Goal: Task Accomplishment & Management: Complete application form

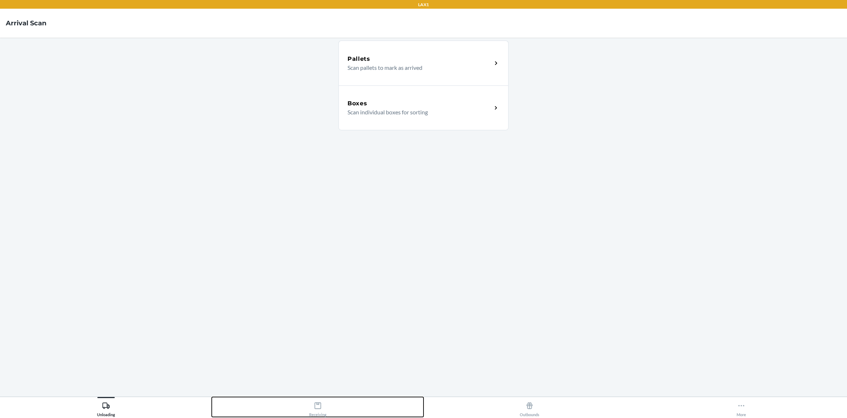
click at [321, 411] on div "Receiving" at bounding box center [317, 408] width 17 height 18
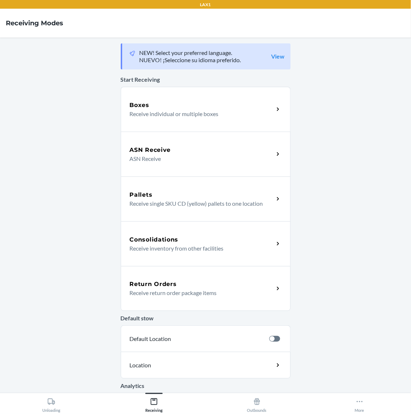
click at [195, 296] on p "Receive return order package items" at bounding box center [199, 293] width 139 height 9
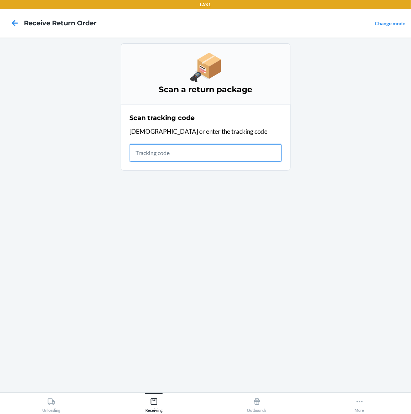
click at [210, 154] on input "text" at bounding box center [206, 152] width 152 height 17
type input "1ZX8R171"
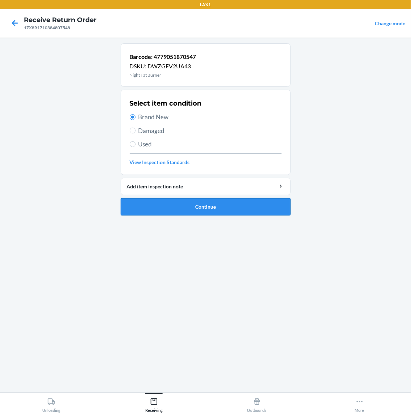
click at [221, 204] on button "Continue" at bounding box center [206, 206] width 170 height 17
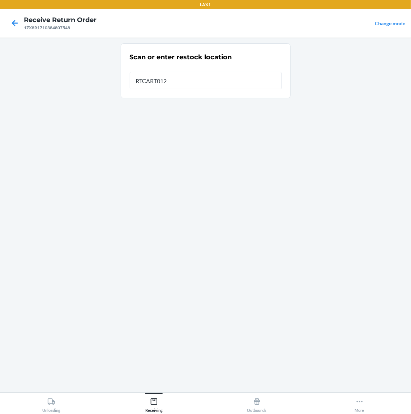
type input "RTCART012"
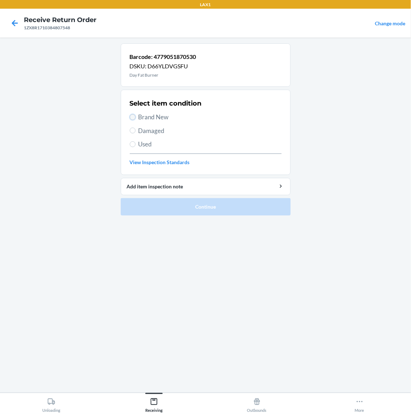
click at [135, 115] on input "Brand New" at bounding box center [133, 117] width 6 height 6
radio input "true"
click at [135, 118] on input "Brand New" at bounding box center [133, 117] width 6 height 6
radio input "true"
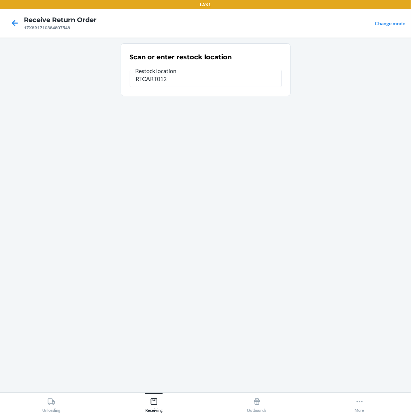
type input "RTCART012"
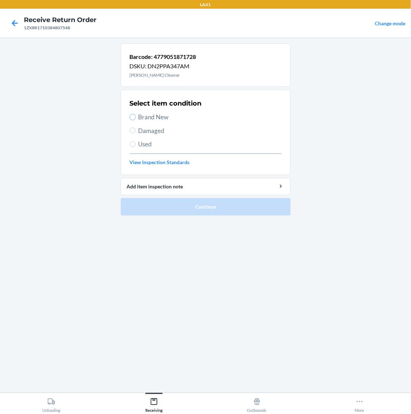
click at [136, 118] on input "Brand New" at bounding box center [133, 117] width 6 height 6
radio input "true"
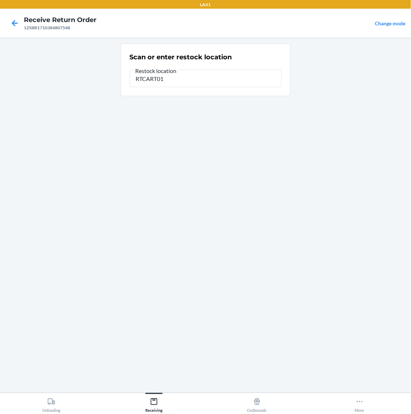
type input "RTCART012"
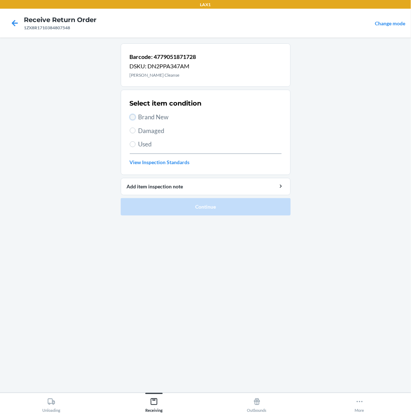
click at [132, 119] on input "Brand New" at bounding box center [133, 117] width 6 height 6
radio input "true"
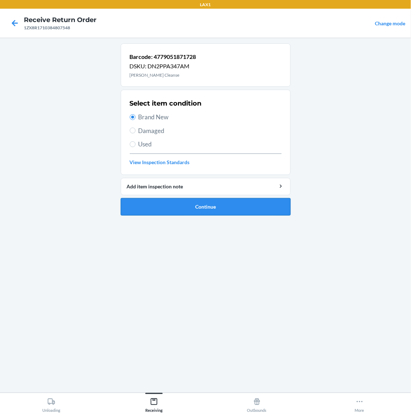
click at [256, 209] on button "Continue" at bounding box center [206, 206] width 170 height 17
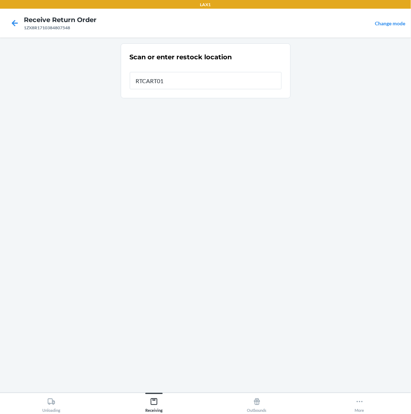
type input "RTCART012"
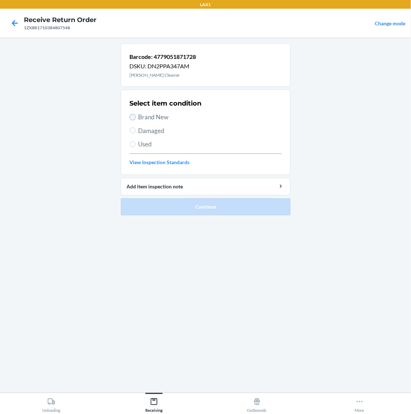
click at [132, 120] on input "Brand New" at bounding box center [133, 117] width 6 height 6
radio input "true"
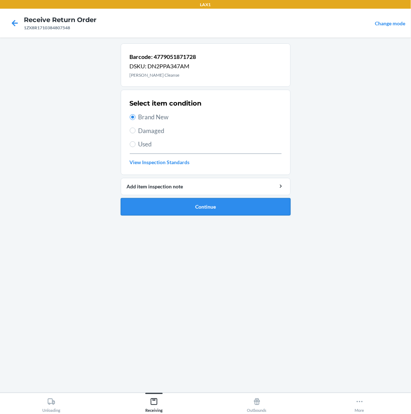
click at [236, 212] on button "Continue" at bounding box center [206, 206] width 170 height 17
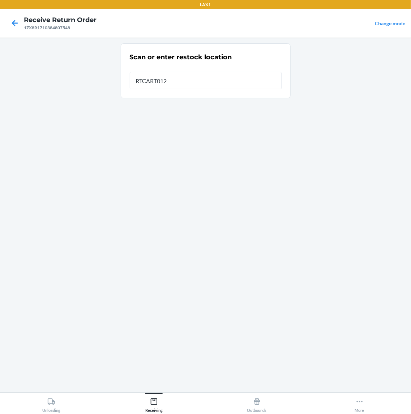
type input "RTCART012"
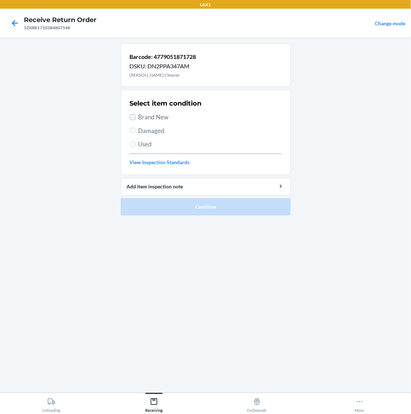
click at [133, 116] on input "Brand New" at bounding box center [133, 117] width 6 height 6
radio input "true"
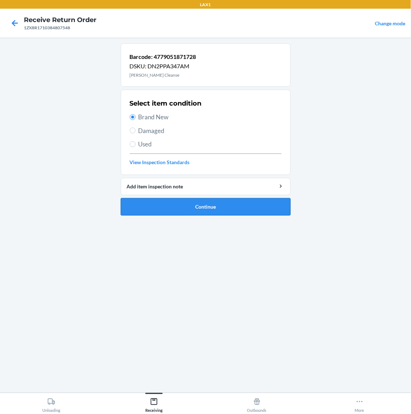
click at [196, 208] on button "Continue" at bounding box center [206, 206] width 170 height 17
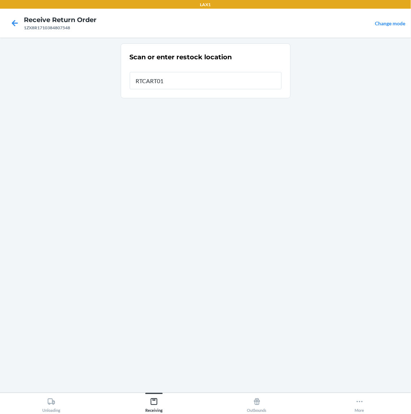
type input "RTCART012"
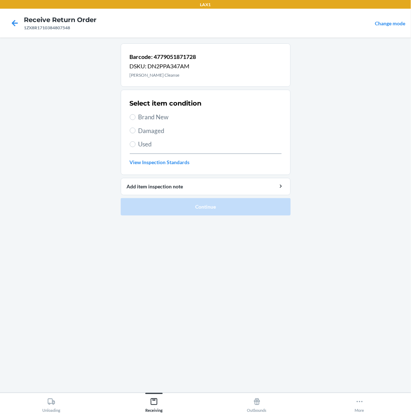
click at [136, 116] on label "Brand New" at bounding box center [206, 117] width 152 height 9
radio input "true"
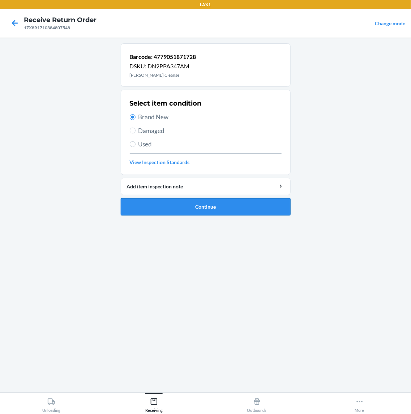
click at [200, 211] on button "Continue" at bounding box center [206, 206] width 170 height 17
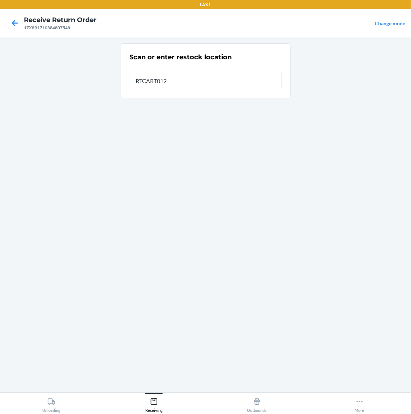
type input "RTCART012"
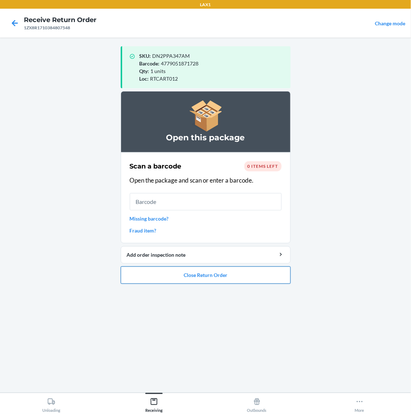
click at [225, 280] on button "Close Return Order" at bounding box center [206, 275] width 170 height 17
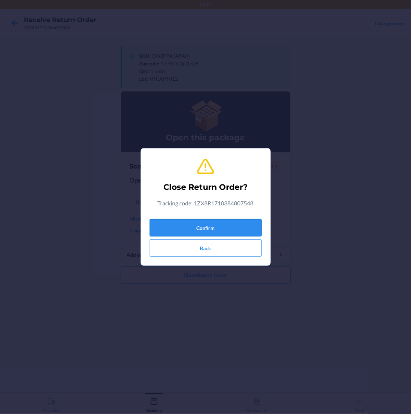
click at [230, 225] on button "Confirm" at bounding box center [206, 227] width 112 height 17
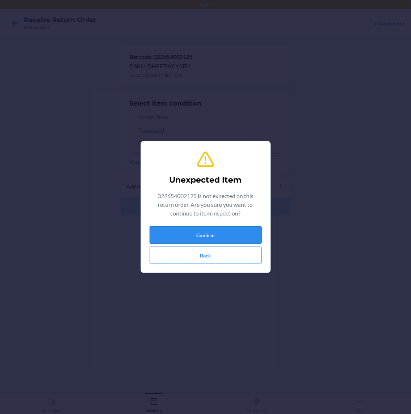
click at [230, 233] on button "Confirm" at bounding box center [206, 234] width 112 height 17
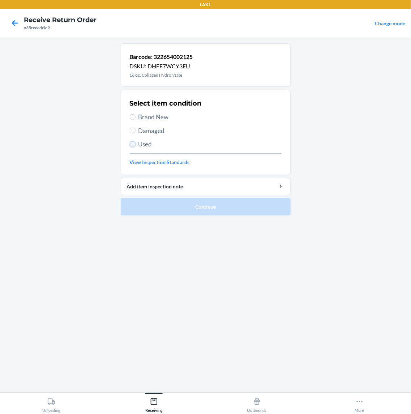
click at [131, 147] on input "Used" at bounding box center [133, 144] width 6 height 6
radio input "true"
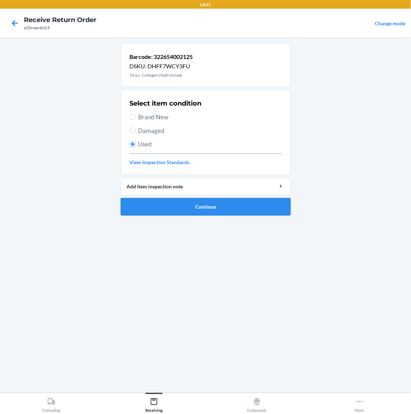
click at [232, 212] on button "Continue" at bounding box center [206, 206] width 170 height 17
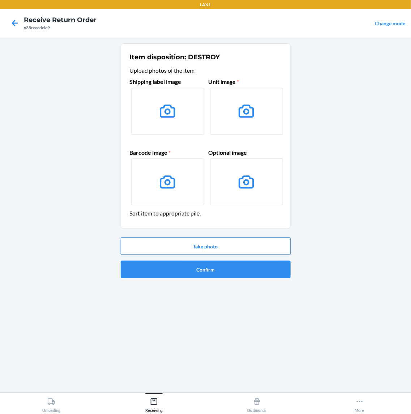
click at [210, 244] on button "Take photo" at bounding box center [206, 246] width 170 height 17
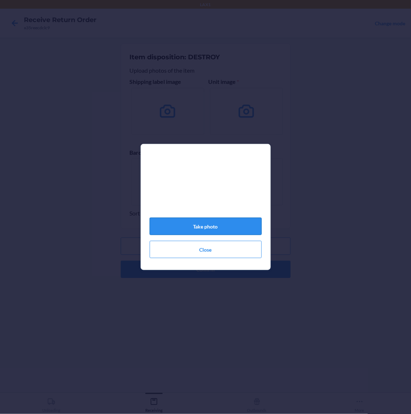
click at [233, 229] on button "Take photo" at bounding box center [206, 226] width 112 height 17
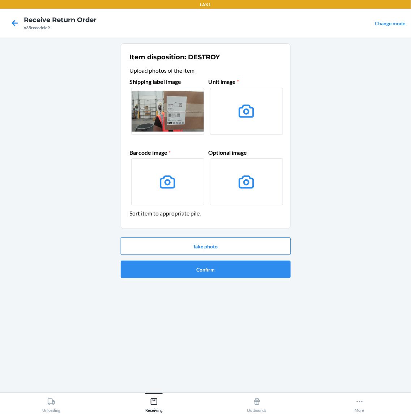
click at [235, 242] on button "Take photo" at bounding box center [206, 246] width 170 height 17
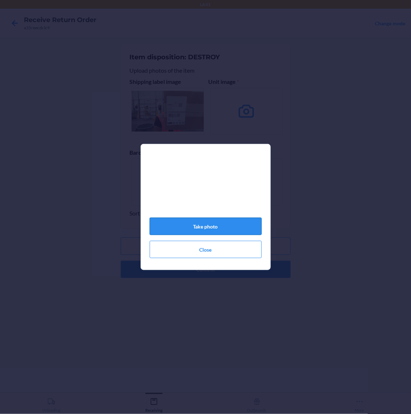
click at [246, 229] on button "Take photo" at bounding box center [206, 226] width 112 height 17
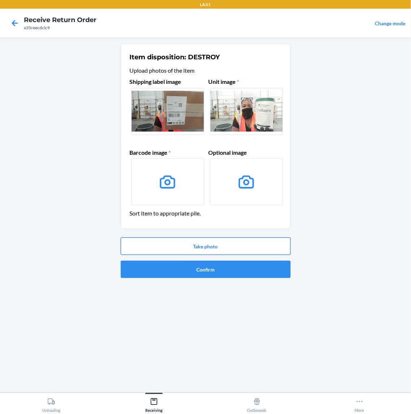
click at [244, 242] on button "Take photo" at bounding box center [206, 246] width 170 height 17
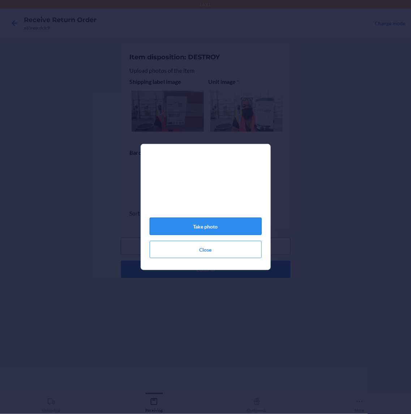
click at [245, 226] on button "Take photo" at bounding box center [206, 226] width 112 height 17
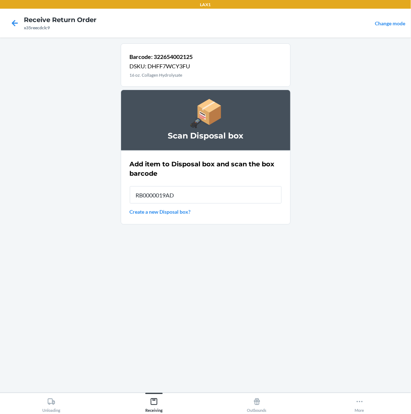
type input "RB0000019AD"
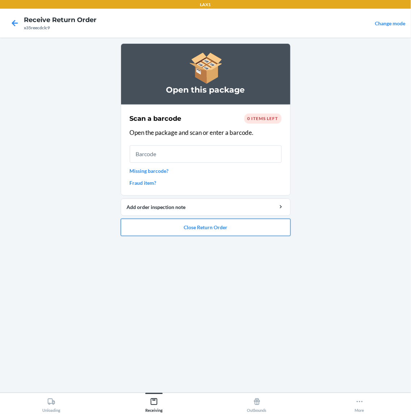
click at [260, 230] on button "Close Return Order" at bounding box center [206, 227] width 170 height 17
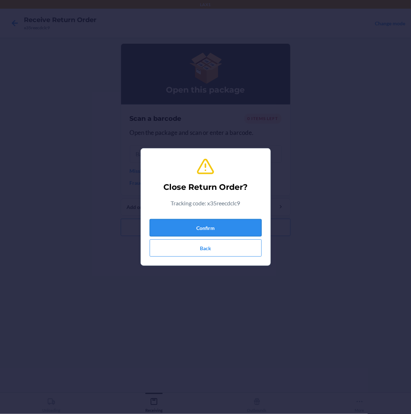
click at [241, 229] on button "Confirm" at bounding box center [206, 227] width 112 height 17
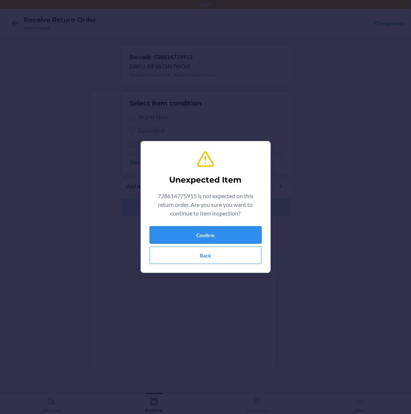
click at [234, 236] on button "Confirm" at bounding box center [206, 234] width 112 height 17
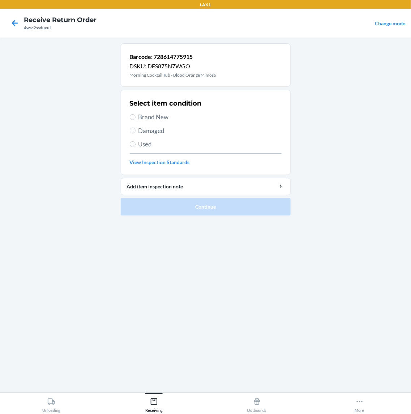
click at [136, 116] on label "Brand New" at bounding box center [206, 117] width 152 height 9
click at [136, 116] on input "Brand New" at bounding box center [133, 117] width 6 height 6
radio input "true"
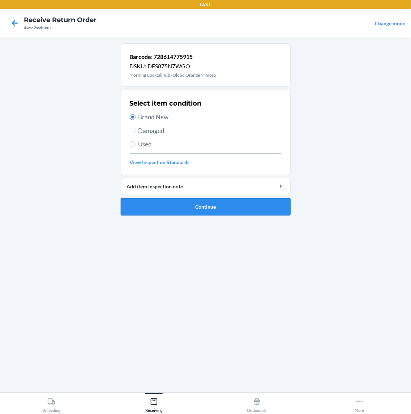
click at [200, 209] on button "Continue" at bounding box center [206, 206] width 170 height 17
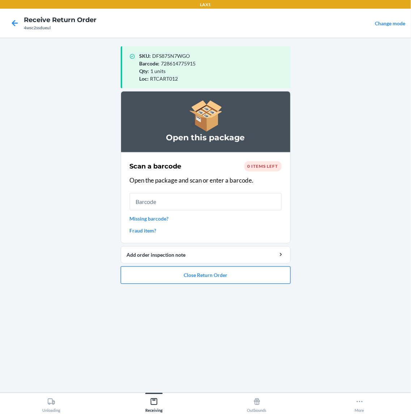
click at [214, 274] on button "Close Return Order" at bounding box center [206, 275] width 170 height 17
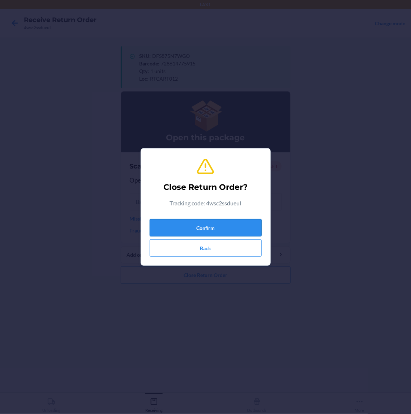
click at [233, 232] on button "Confirm" at bounding box center [206, 227] width 112 height 17
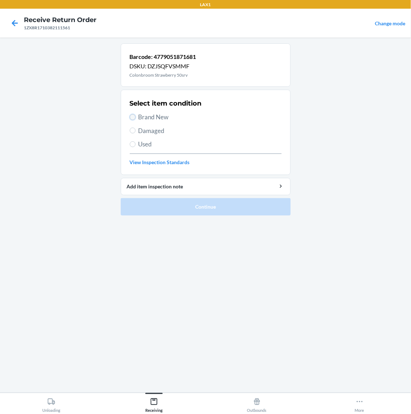
click at [131, 120] on input "Brand New" at bounding box center [133, 117] width 6 height 6
radio input "true"
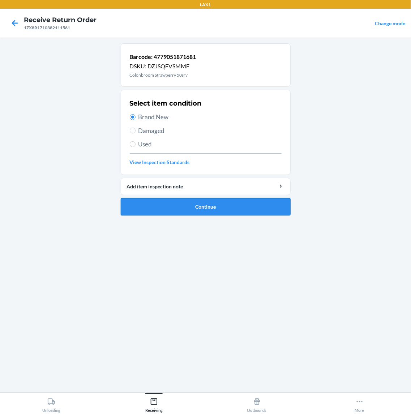
click at [179, 206] on button "Continue" at bounding box center [206, 206] width 170 height 17
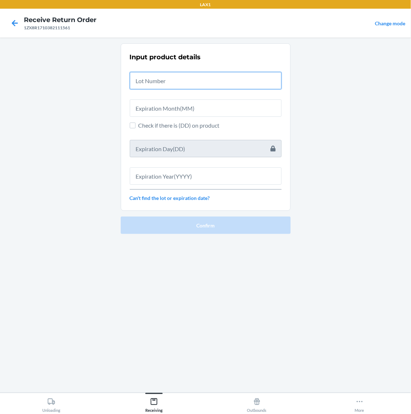
click at [169, 80] on input "text" at bounding box center [206, 80] width 152 height 17
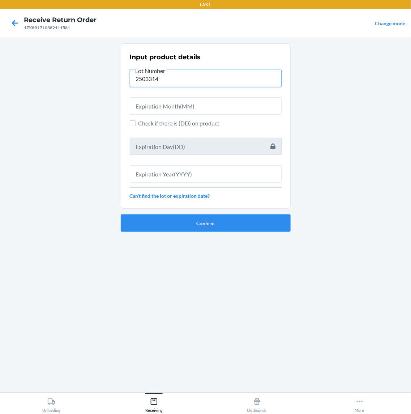
type input "2503314"
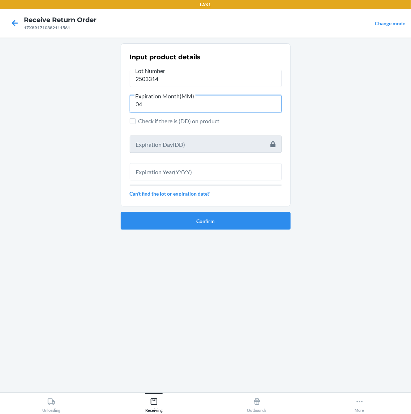
type input "04"
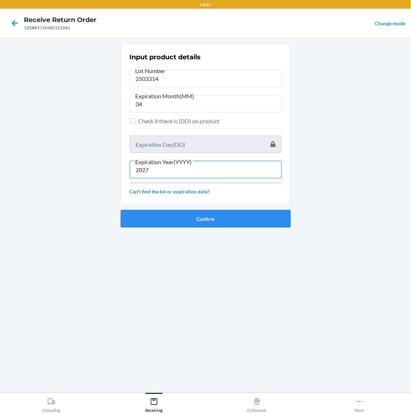
type input "2027"
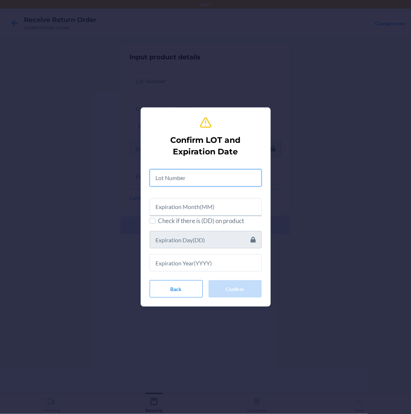
click at [180, 176] on input "text" at bounding box center [206, 177] width 112 height 17
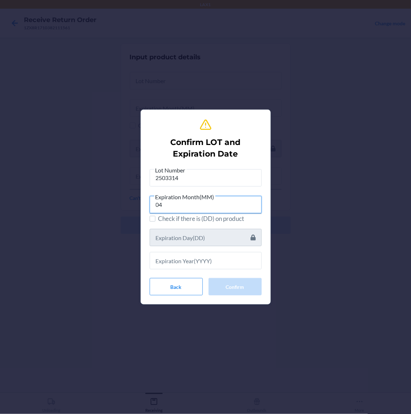
type input "04"
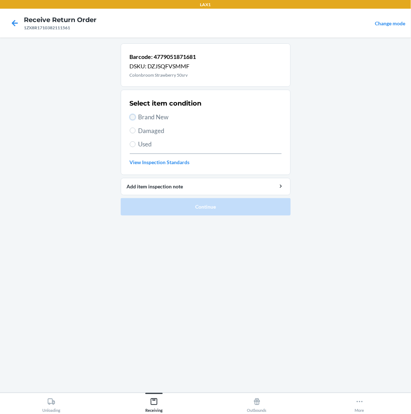
click at [133, 119] on input "Brand New" at bounding box center [133, 117] width 6 height 6
radio input "true"
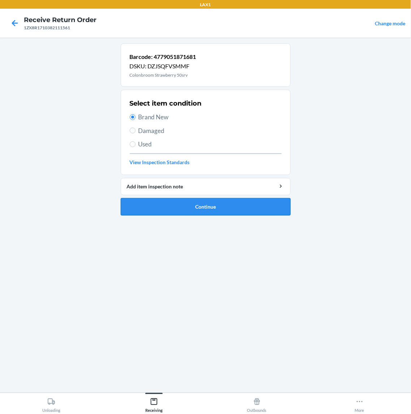
click at [206, 205] on button "Continue" at bounding box center [206, 206] width 170 height 17
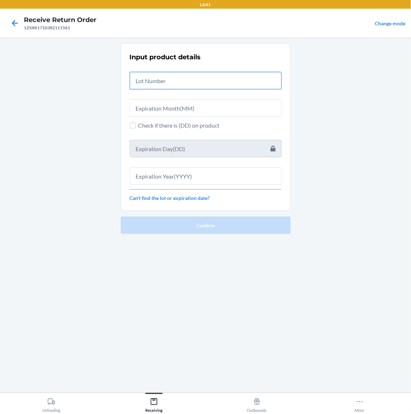
click at [195, 80] on input "text" at bounding box center [206, 80] width 152 height 17
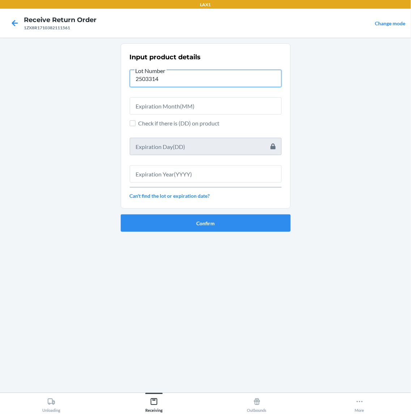
type input "2503314"
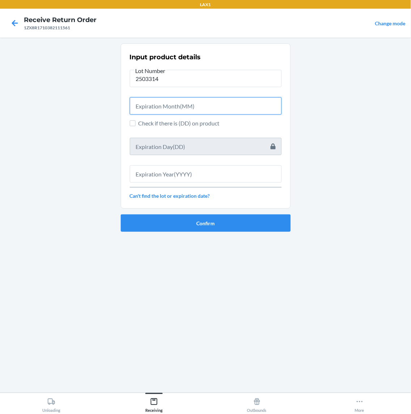
click at [175, 102] on input "text" at bounding box center [206, 105] width 152 height 17
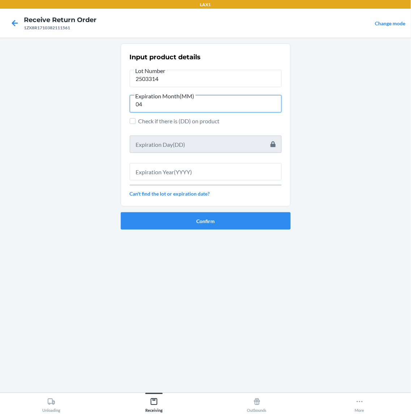
type input "04"
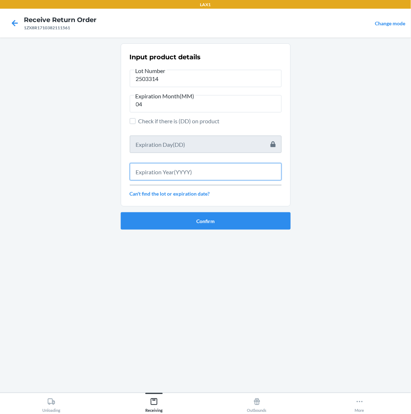
click at [186, 169] on input "text" at bounding box center [206, 171] width 152 height 17
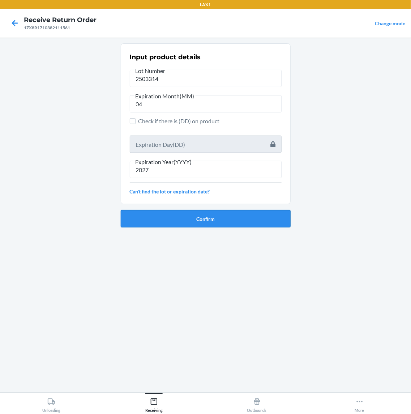
click at [239, 217] on button "Confirm" at bounding box center [206, 218] width 170 height 17
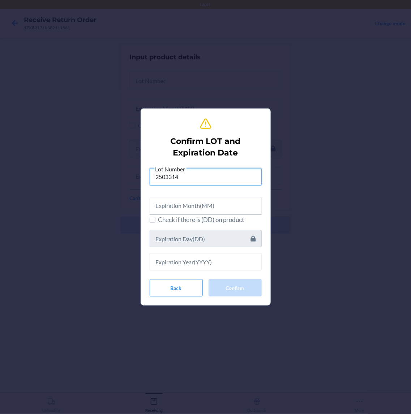
type input "2503314"
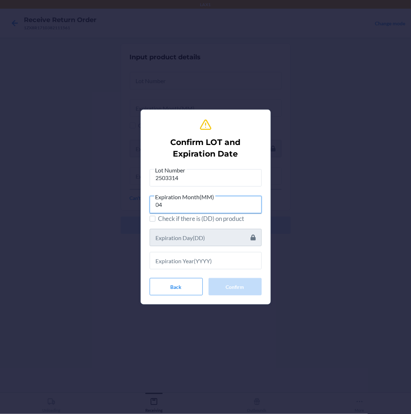
type input "04"
click at [218, 262] on input "text" at bounding box center [206, 260] width 112 height 17
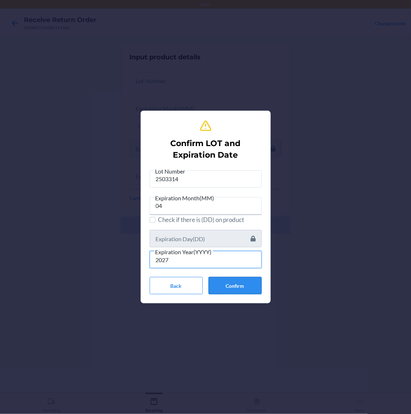
type input "2027"
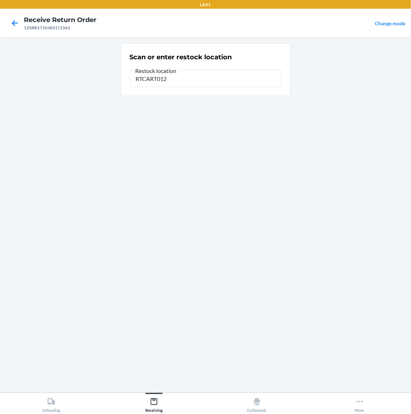
type input "RTCART012"
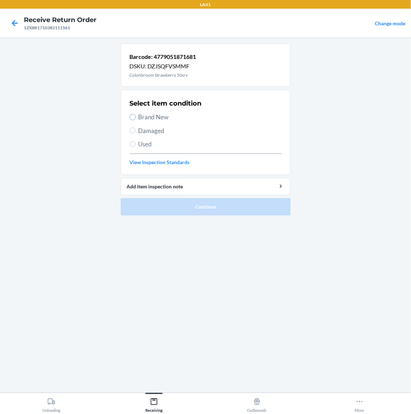
click at [132, 120] on input "Brand New" at bounding box center [133, 117] width 6 height 6
radio input "true"
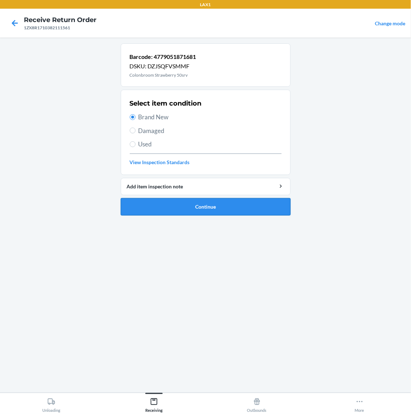
click at [177, 205] on button "Continue" at bounding box center [206, 206] width 170 height 17
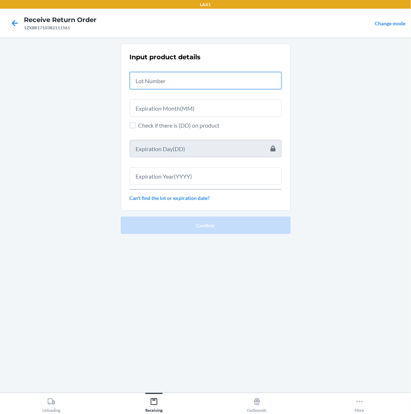
click at [159, 78] on input "text" at bounding box center [206, 80] width 152 height 17
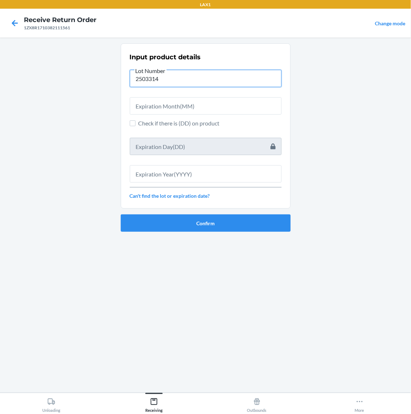
type input "2503314"
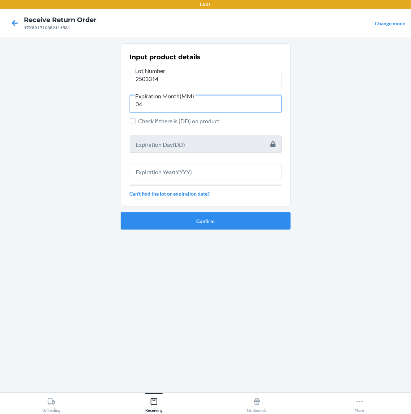
type input "04"
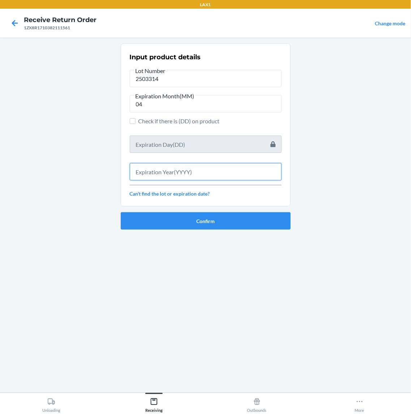
click at [143, 164] on input "text" at bounding box center [206, 171] width 152 height 17
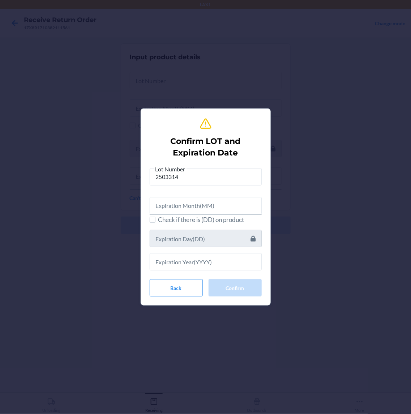
click at [173, 191] on div at bounding box center [206, 202] width 112 height 23
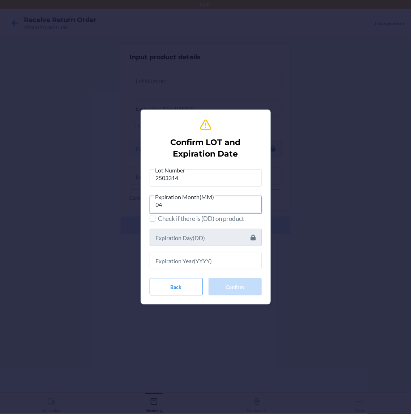
type input "04"
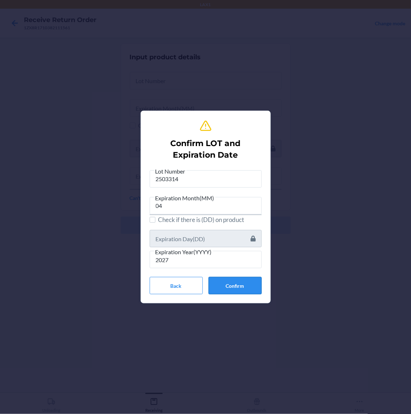
click at [246, 290] on button "Confirm" at bounding box center [235, 285] width 53 height 17
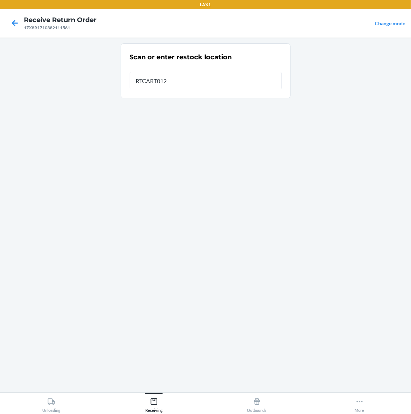
type input "RTCART012"
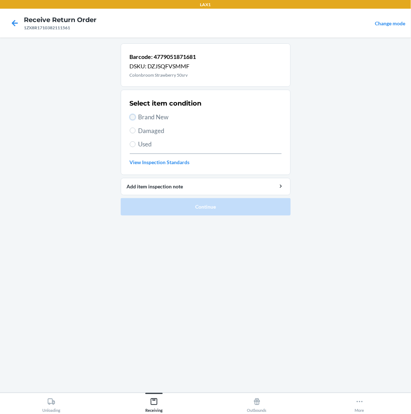
radio input "true"
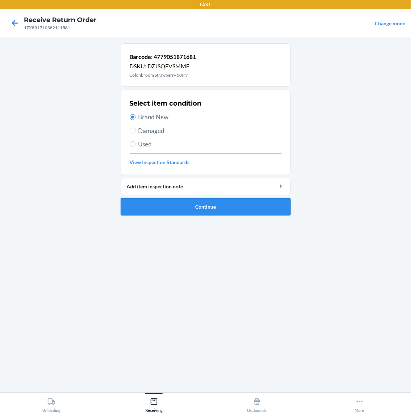
click at [189, 205] on button "Continue" at bounding box center [206, 206] width 170 height 17
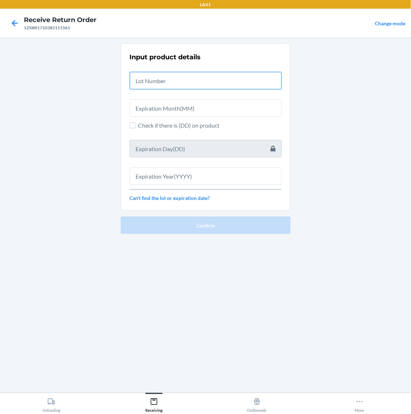
drag, startPoint x: 185, startPoint y: 84, endPoint x: 132, endPoint y: 79, distance: 53.1
click at [132, 79] on input "text" at bounding box center [206, 80] width 152 height 17
click at [179, 75] on input "text" at bounding box center [206, 80] width 152 height 17
click at [179, 79] on input "text" at bounding box center [206, 80] width 152 height 17
click at [357, 98] on main "Input product details Check if there is (DD) on product Can't find the lot or e…" at bounding box center [205, 215] width 411 height 355
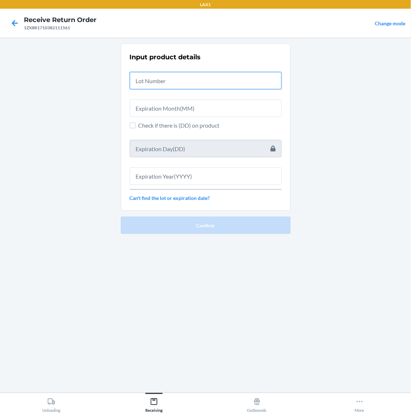
click at [183, 82] on input "text" at bounding box center [206, 80] width 152 height 17
click at [178, 80] on input "text" at bounding box center [206, 80] width 152 height 17
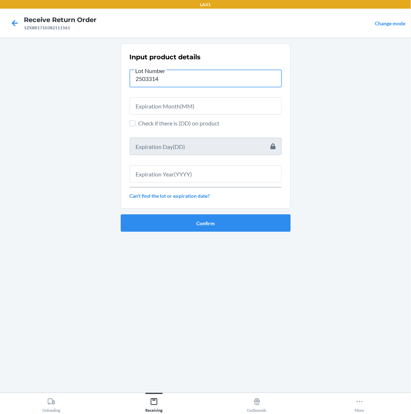
type input "2503314"
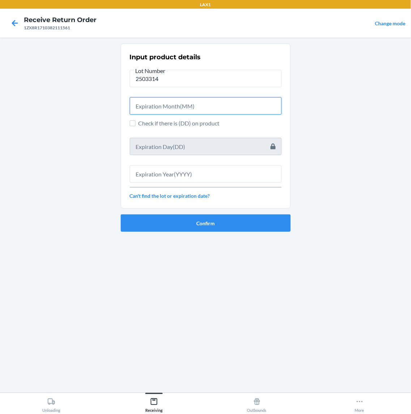
click at [207, 111] on input "text" at bounding box center [206, 105] width 152 height 17
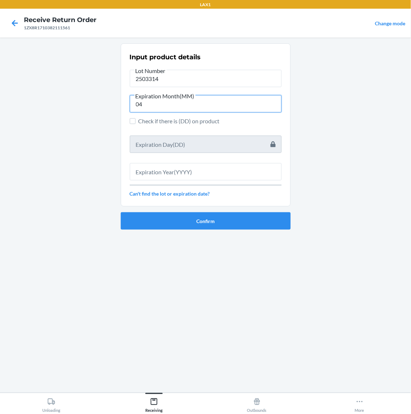
type input "04"
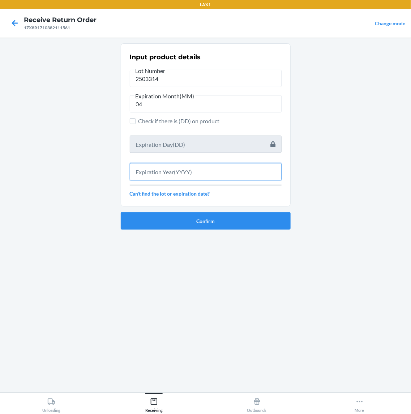
drag, startPoint x: 205, startPoint y: 176, endPoint x: 344, endPoint y: 134, distance: 145.1
click at [207, 175] on input "text" at bounding box center [206, 171] width 152 height 17
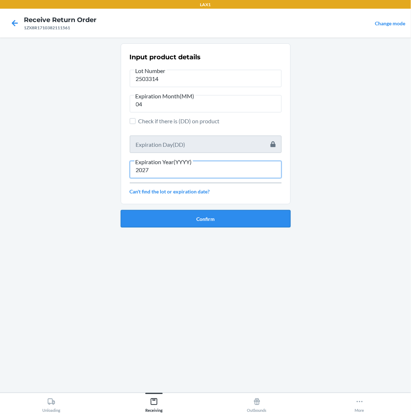
type input "2027"
click at [214, 221] on button "Confirm" at bounding box center [206, 218] width 170 height 17
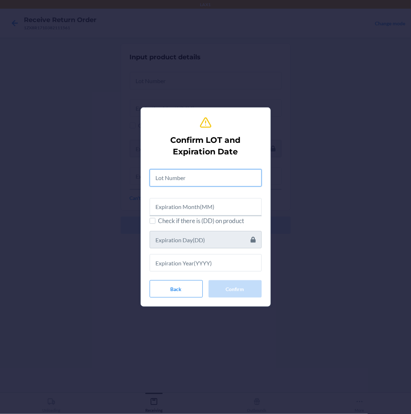
click at [189, 178] on input "text" at bounding box center [206, 177] width 112 height 17
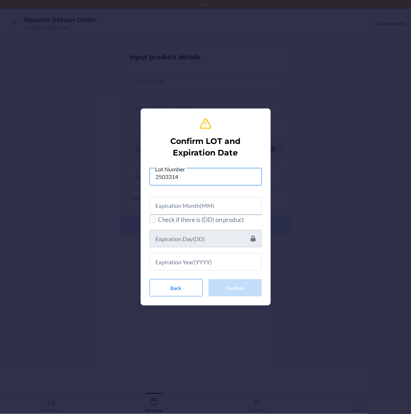
type input "2503314"
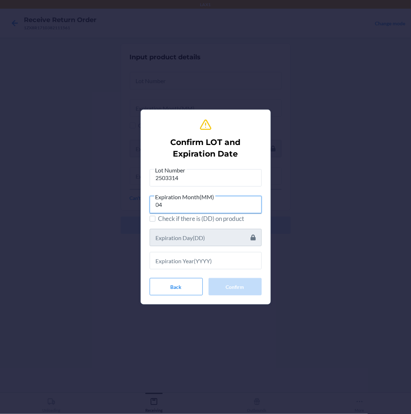
type input "04"
drag, startPoint x: 197, startPoint y: 261, endPoint x: 214, endPoint y: 256, distance: 17.8
click at [197, 261] on input "text" at bounding box center [206, 260] width 112 height 17
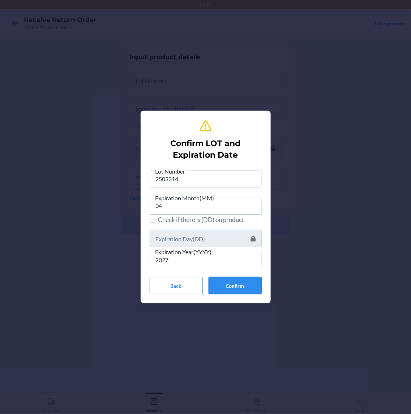
click at [238, 285] on button "Confirm" at bounding box center [235, 285] width 53 height 17
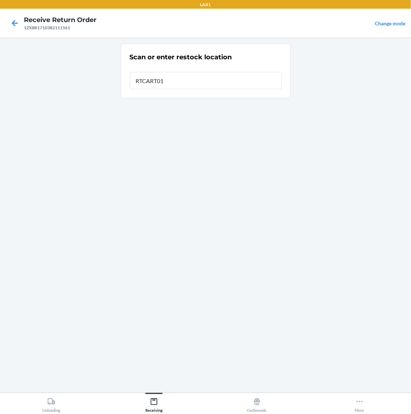
type input "RTCART012"
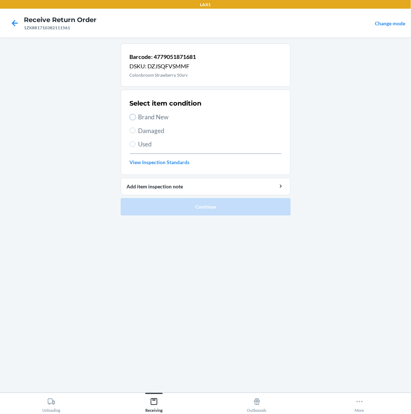
click at [133, 120] on input "Brand New" at bounding box center [133, 117] width 6 height 6
radio input "true"
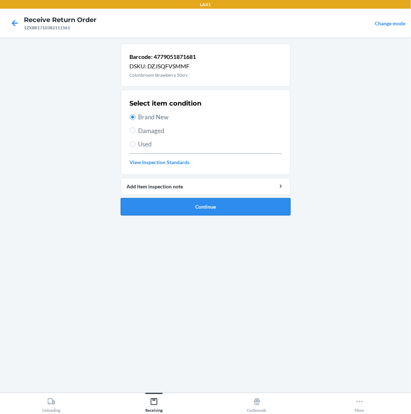
click at [139, 204] on button "Continue" at bounding box center [206, 206] width 170 height 17
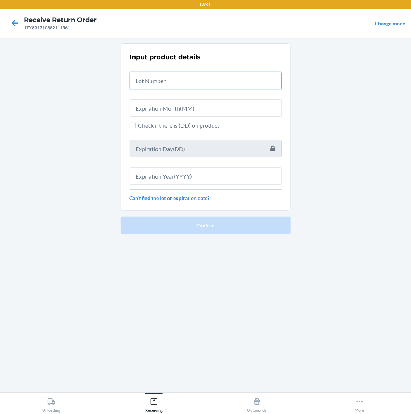
click at [187, 75] on input "text" at bounding box center [206, 80] width 152 height 17
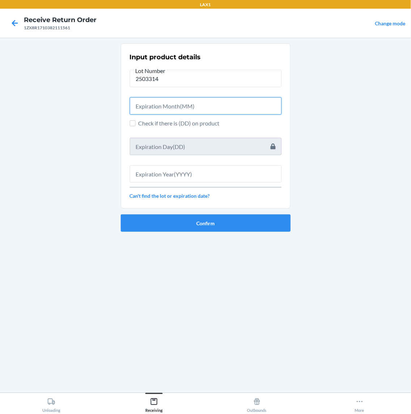
click at [207, 106] on input "text" at bounding box center [206, 105] width 152 height 17
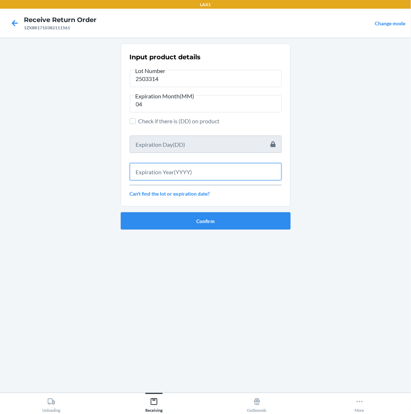
click at [210, 171] on input "text" at bounding box center [206, 171] width 152 height 17
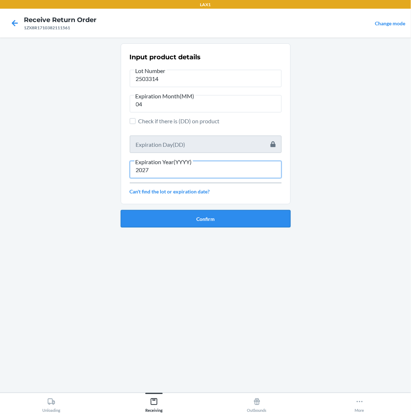
type input "2027"
click at [201, 218] on button "Confirm" at bounding box center [206, 218] width 170 height 17
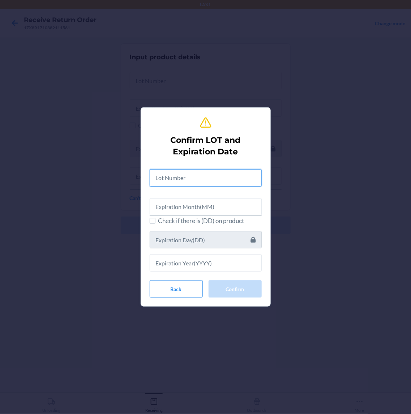
click at [220, 178] on input "text" at bounding box center [206, 177] width 112 height 17
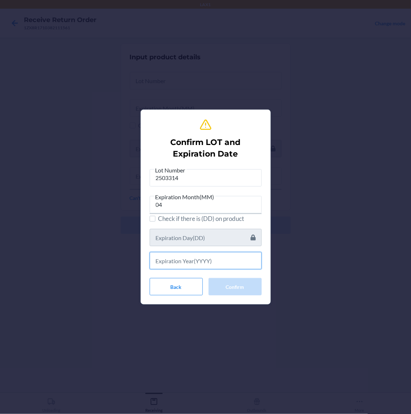
click at [245, 263] on input "text" at bounding box center [206, 260] width 112 height 17
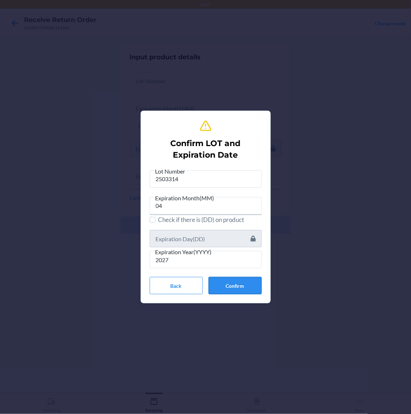
click at [230, 291] on button "Confirm" at bounding box center [235, 285] width 53 height 17
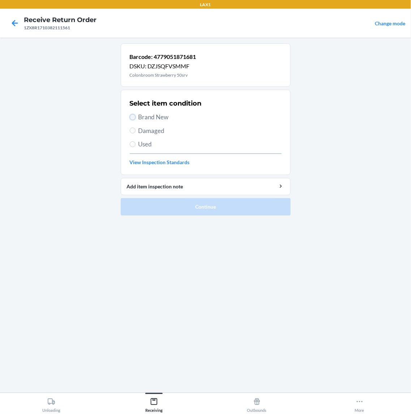
click at [134, 115] on input "Brand New" at bounding box center [133, 117] width 6 height 6
radio input "true"
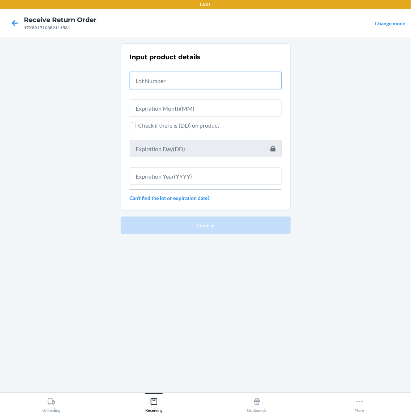
click at [218, 82] on input "text" at bounding box center [206, 80] width 152 height 17
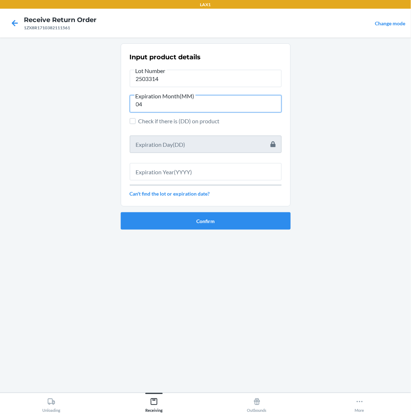
type input "04"
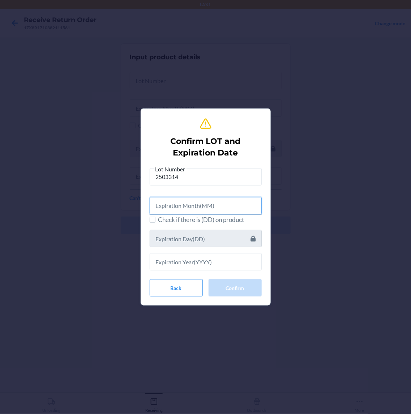
click at [237, 205] on input "text" at bounding box center [206, 205] width 112 height 17
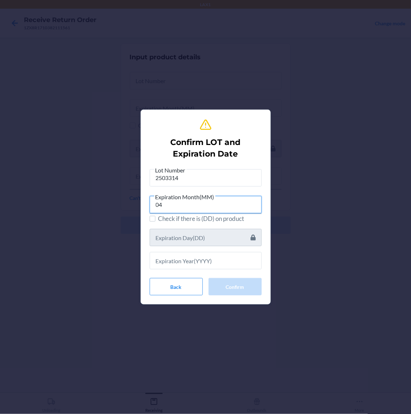
type input "04"
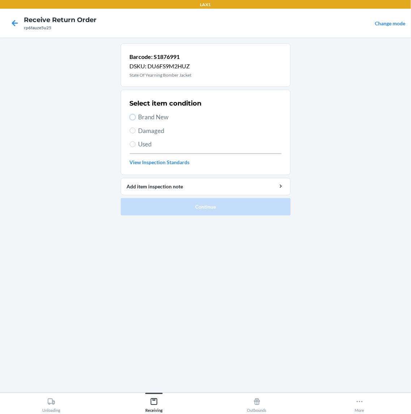
click at [136, 118] on input "Brand New" at bounding box center [133, 117] width 6 height 6
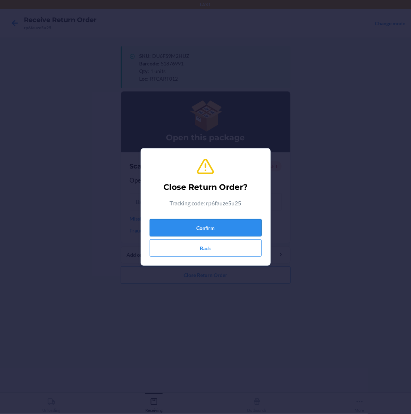
click at [248, 223] on button "Confirm" at bounding box center [206, 227] width 112 height 17
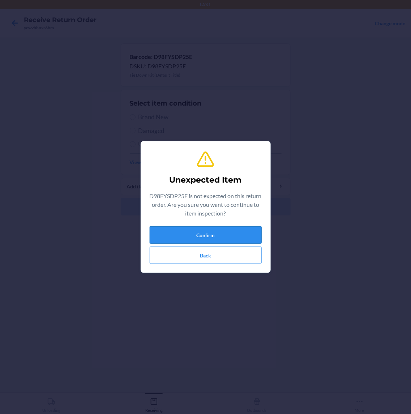
click at [218, 236] on button "Confirm" at bounding box center [206, 234] width 112 height 17
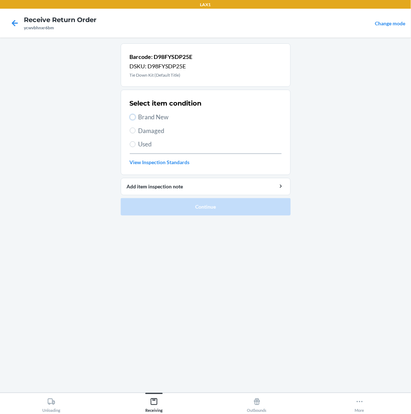
click at [131, 120] on input "Brand New" at bounding box center [133, 117] width 6 height 6
radio input "true"
click at [134, 116] on input "Brand New" at bounding box center [133, 117] width 6 height 6
